Goal: Information Seeking & Learning: Learn about a topic

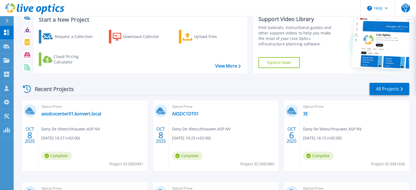
scroll to position [27, 0]
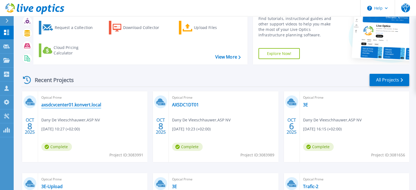
click at [64, 106] on link "axsdcvcenter01.konvert.local" at bounding box center [71, 104] width 60 height 5
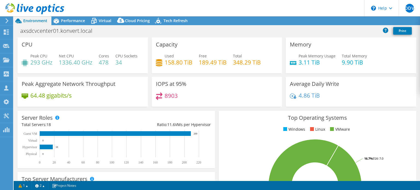
select select "USD"
click at [69, 20] on span "Performance" at bounding box center [73, 20] width 24 height 5
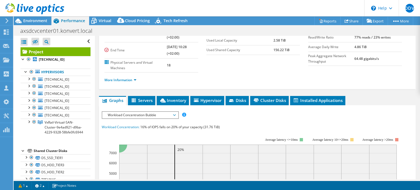
scroll to position [82, 0]
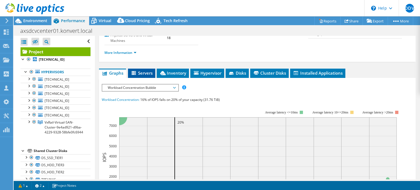
click at [143, 72] on span "Servers" at bounding box center [142, 72] width 22 height 5
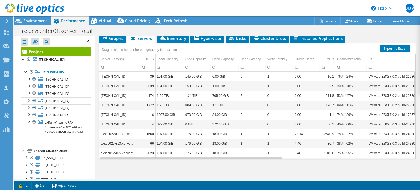
scroll to position [89, 0]
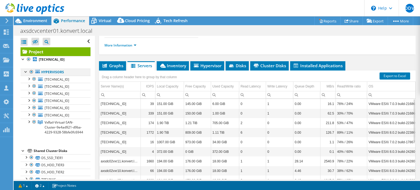
click at [24, 71] on div at bounding box center [25, 71] width 5 height 5
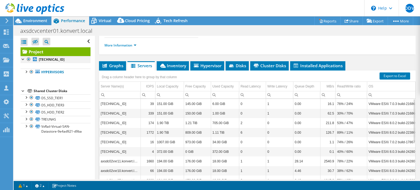
click at [24, 60] on div at bounding box center [22, 58] width 5 height 5
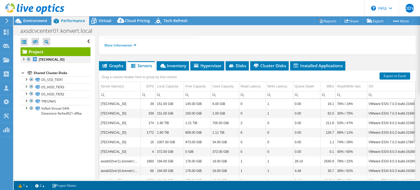
click at [24, 58] on div at bounding box center [22, 58] width 5 height 5
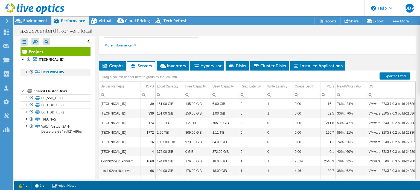
click at [26, 72] on div at bounding box center [25, 71] width 5 height 5
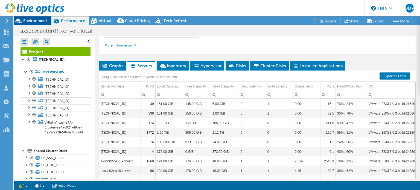
click at [33, 21] on span "Environment" at bounding box center [35, 20] width 24 height 5
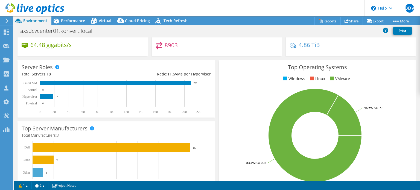
scroll to position [0, 0]
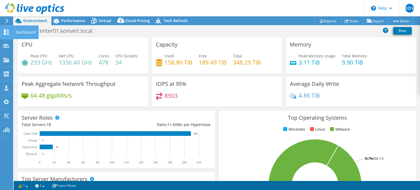
click at [9, 31] on icon at bounding box center [6, 32] width 7 height 5
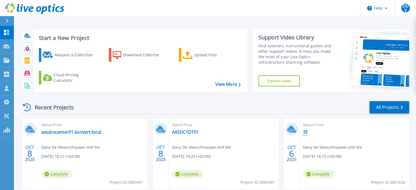
click at [305, 132] on link "3E" at bounding box center [305, 131] width 5 height 5
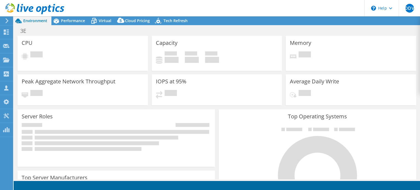
select select "EULondon"
select select "EUR"
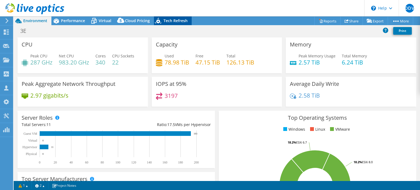
click at [178, 22] on span "Tech Refresh" at bounding box center [175, 20] width 24 height 5
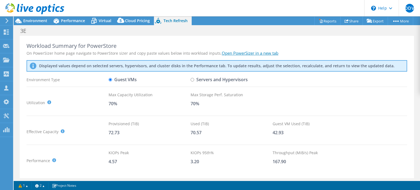
click at [239, 52] on link "Open PowerSizer in a new tab" at bounding box center [250, 52] width 57 height 5
